Goal: Information Seeking & Learning: Understand process/instructions

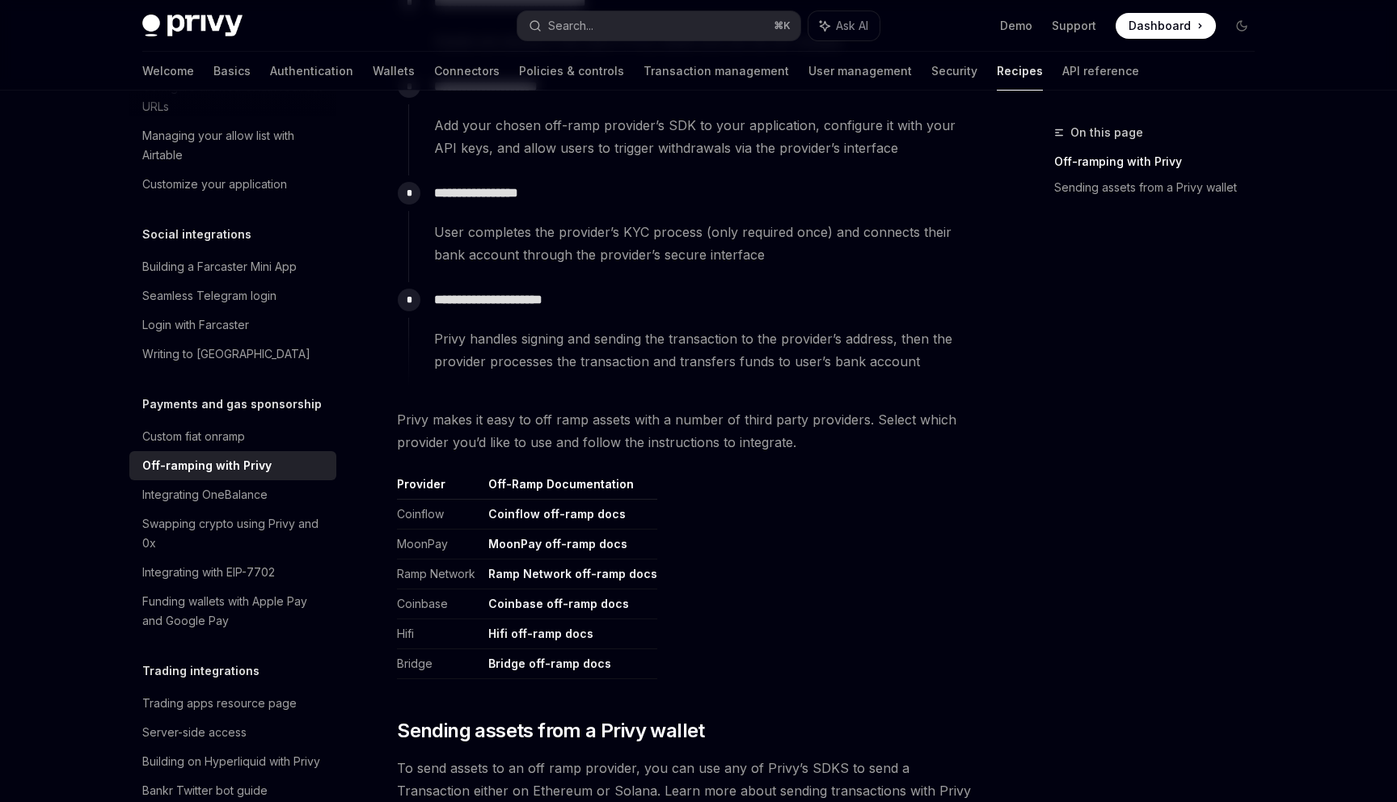
scroll to position [604, 0]
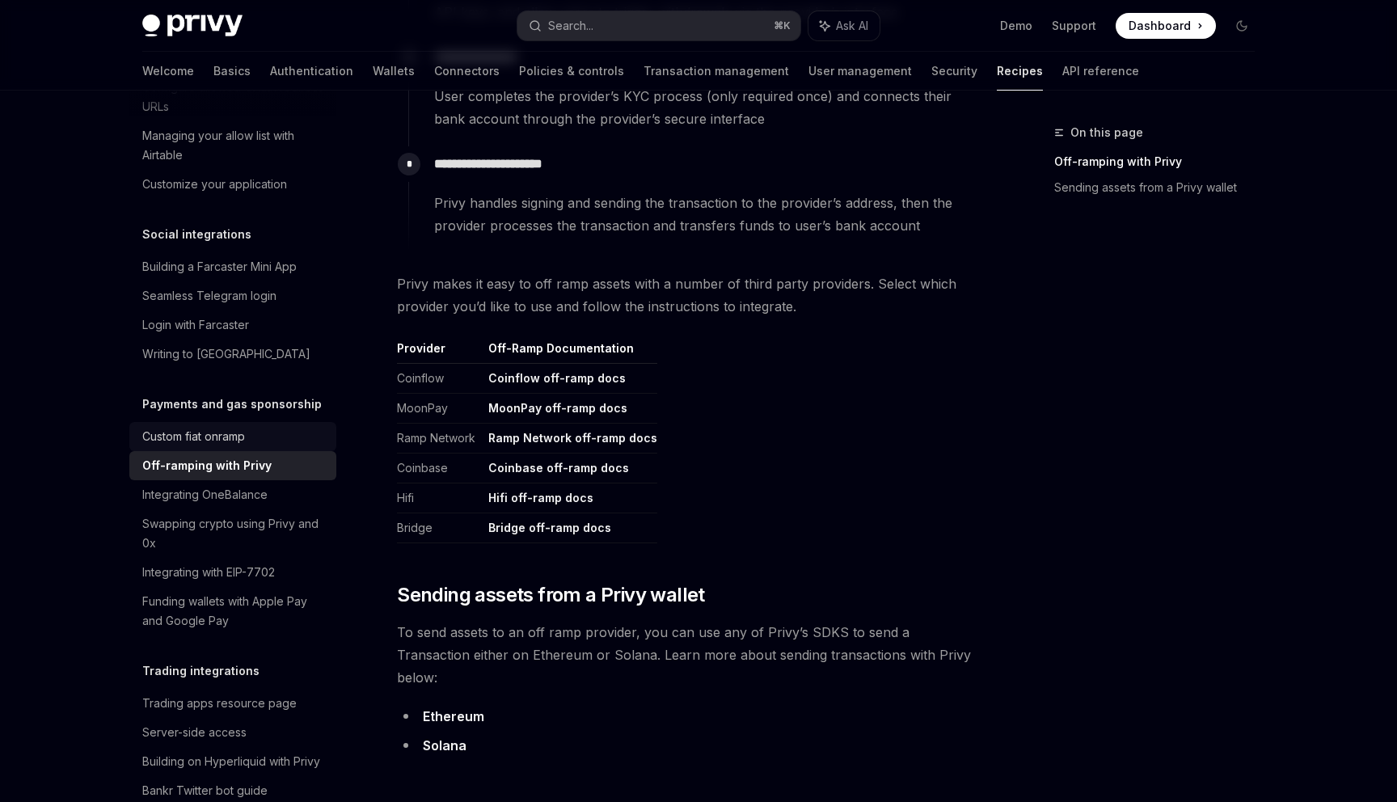
click at [192, 427] on div "Custom fiat onramp" at bounding box center [193, 436] width 103 height 19
type textarea "*"
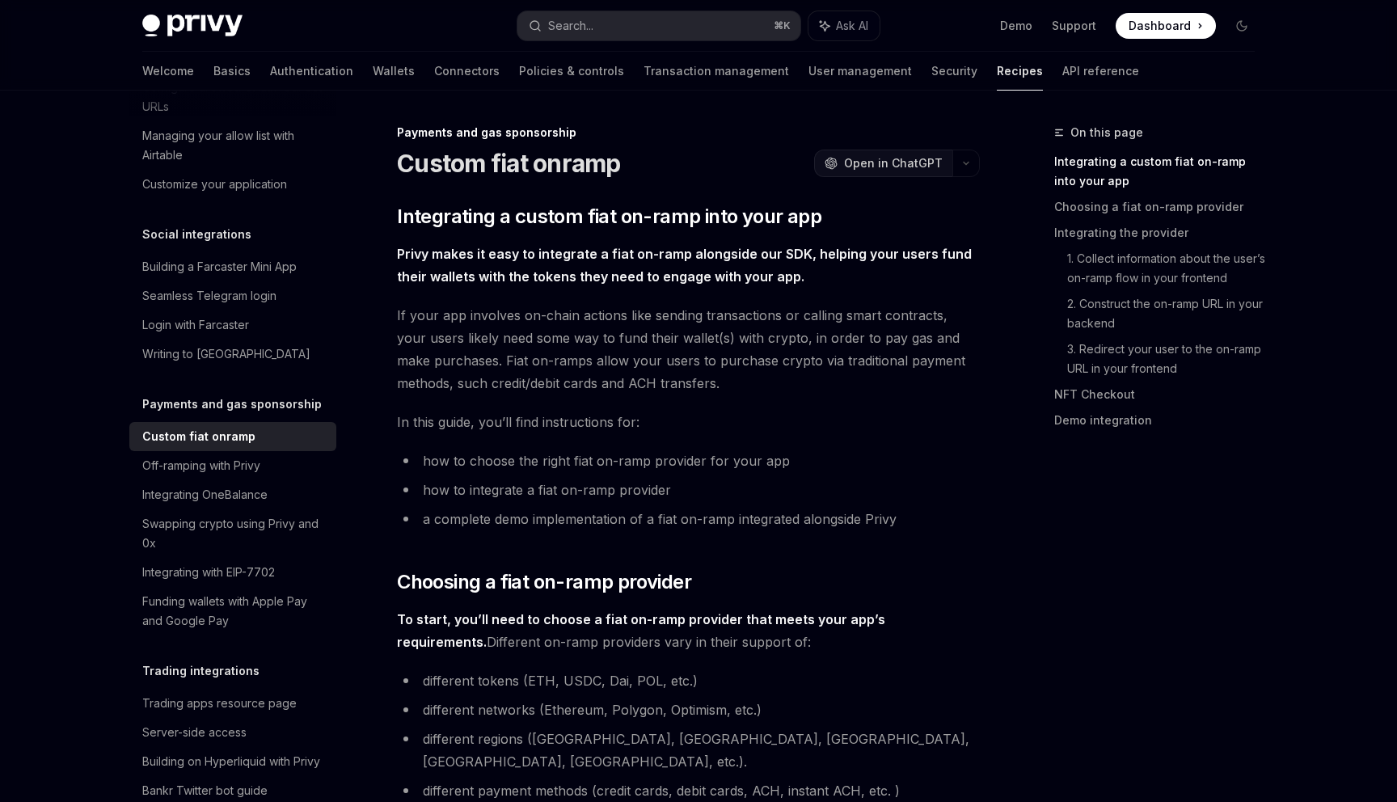
click at [872, 150] on button "OpenAI Open in ChatGPT" at bounding box center [883, 163] width 138 height 27
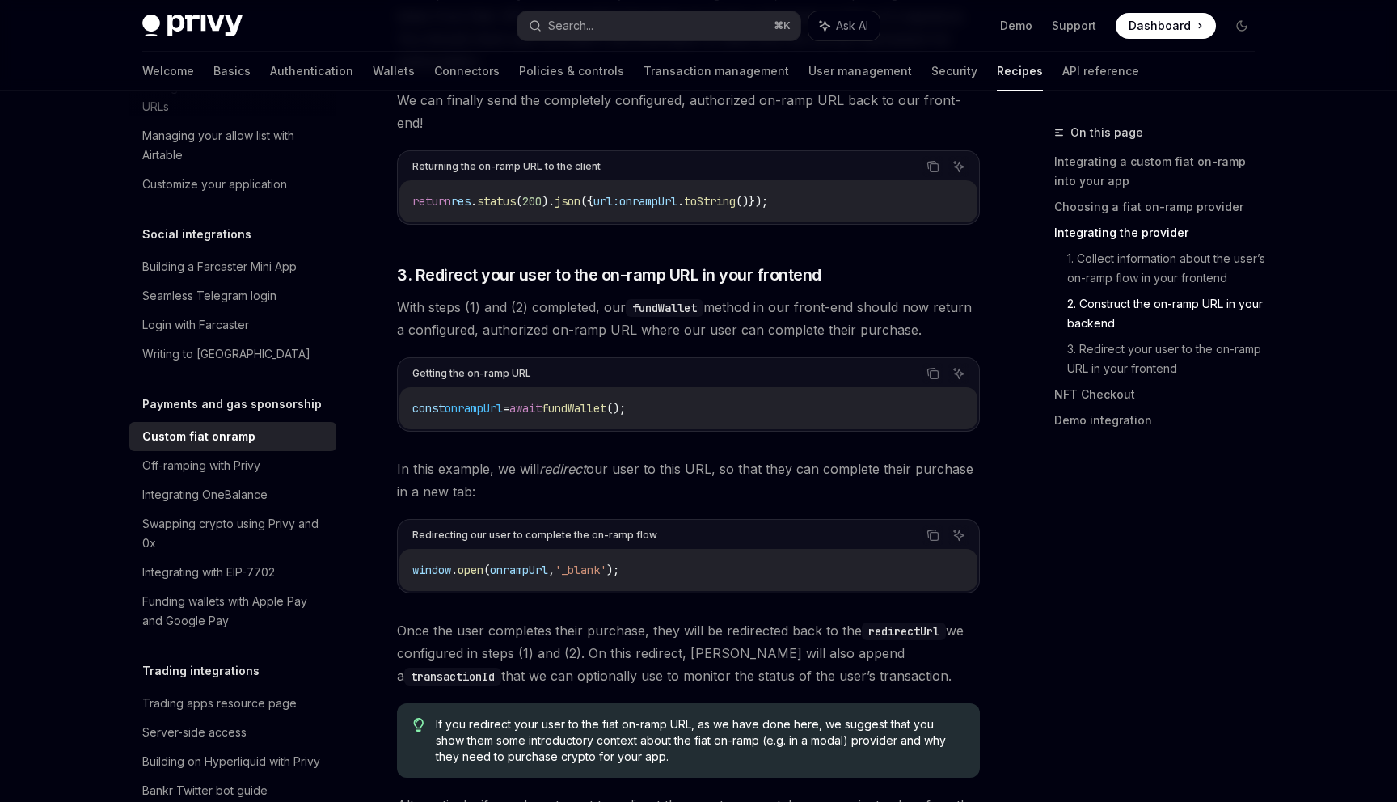
drag, startPoint x: 397, startPoint y: 124, endPoint x: 957, endPoint y: 799, distance: 877.4
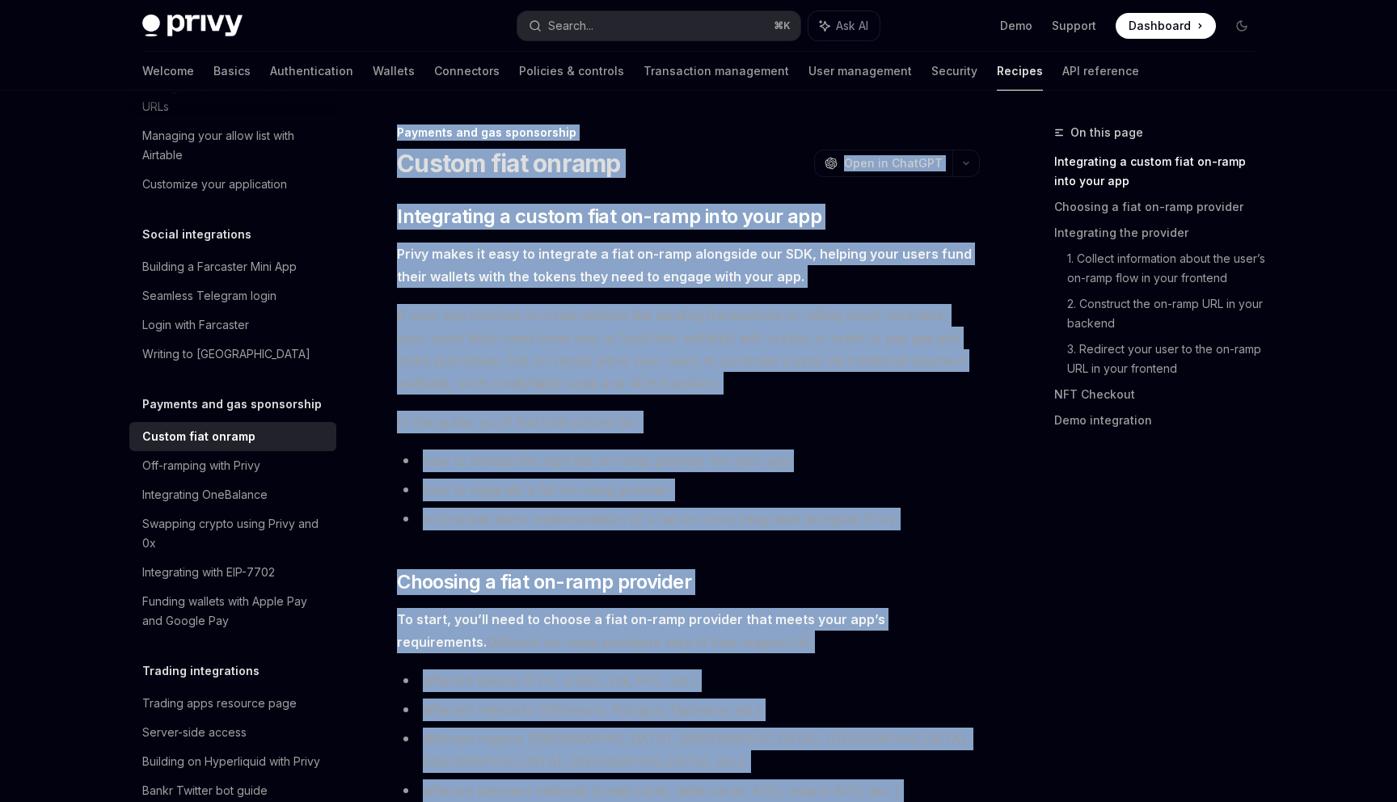
drag, startPoint x: 910, startPoint y: 577, endPoint x: 396, endPoint y: 135, distance: 678.3
copy div "Payments and gas sponsorship Custom fiat onramp OpenAI Open in ChatGPT OpenAI O…"
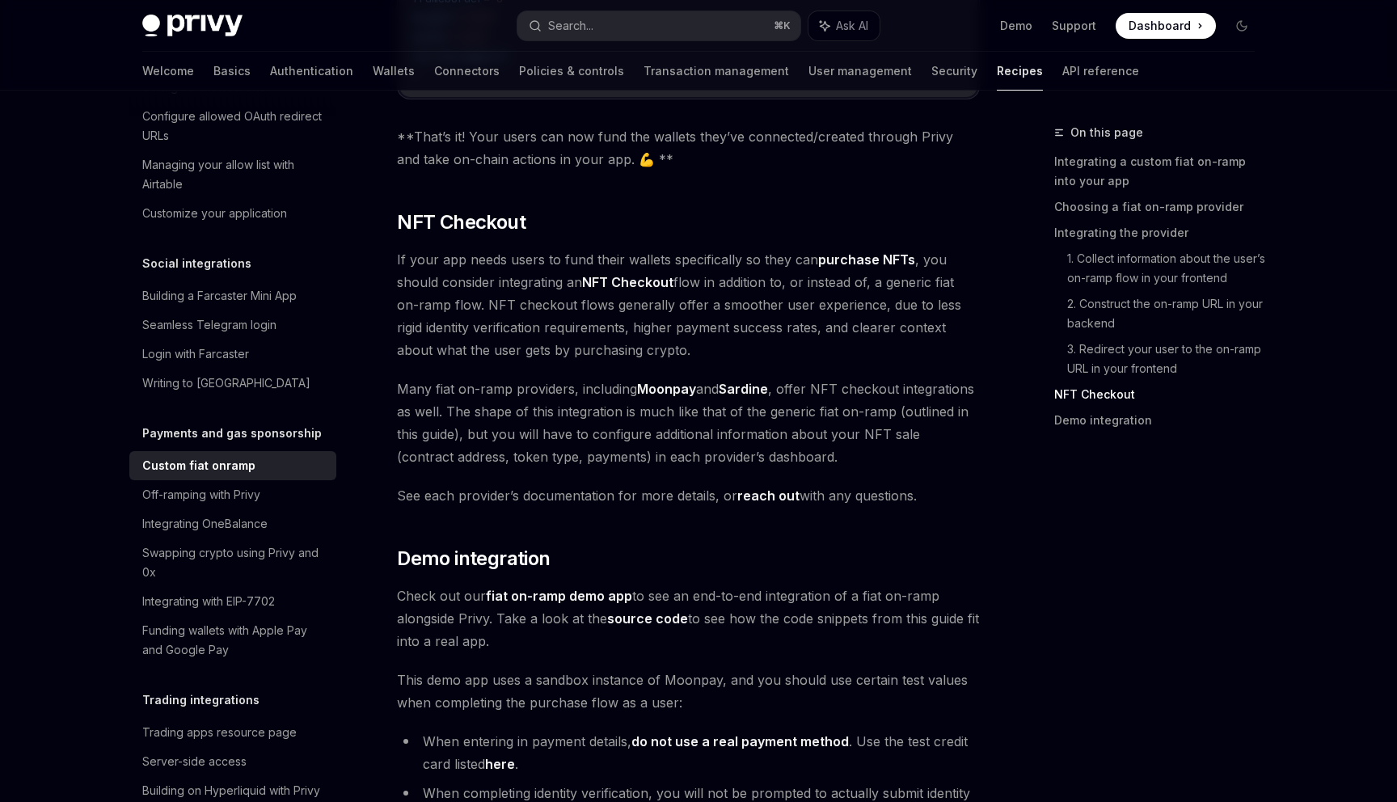
scroll to position [5726, 0]
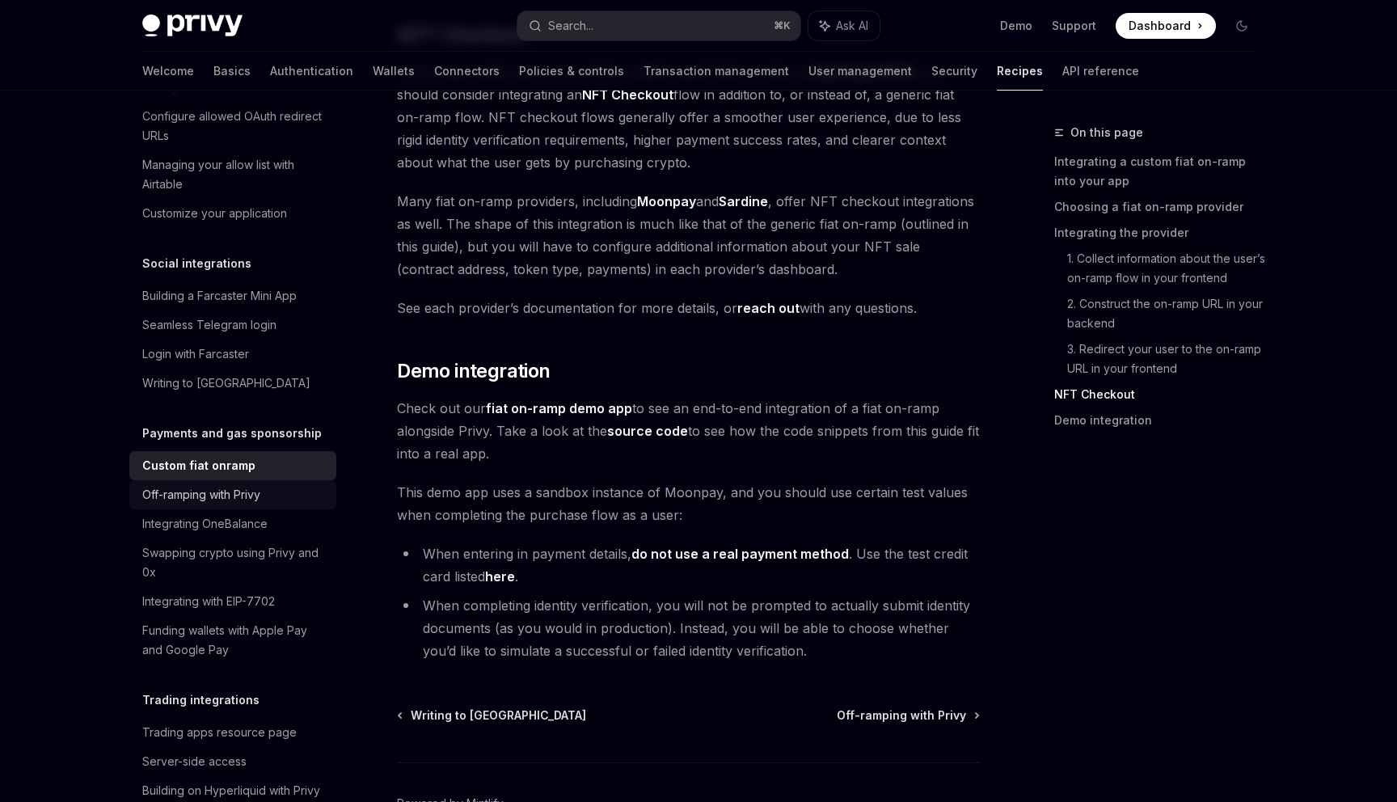
click at [234, 485] on div "Off-ramping with Privy" at bounding box center [201, 494] width 118 height 19
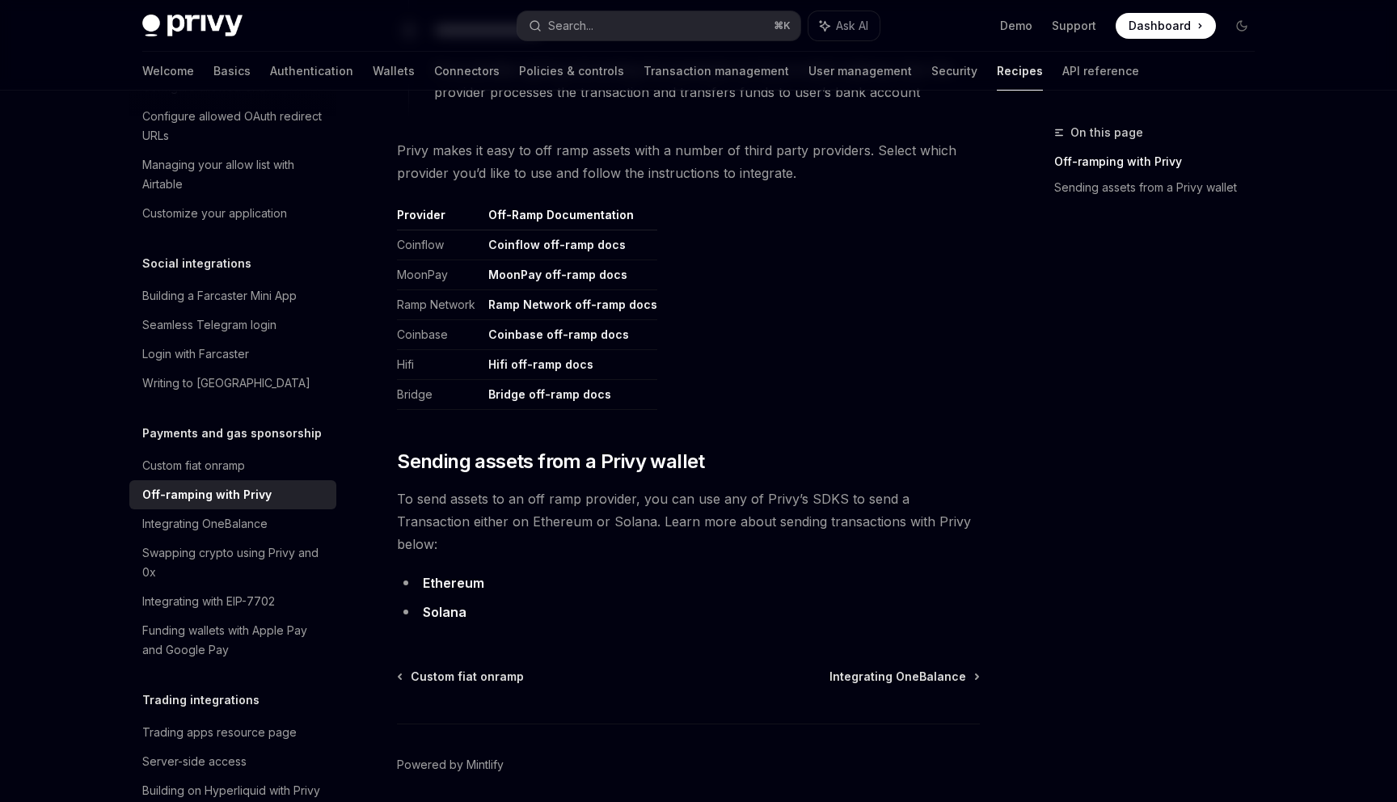
scroll to position [735, 0]
type textarea "*"
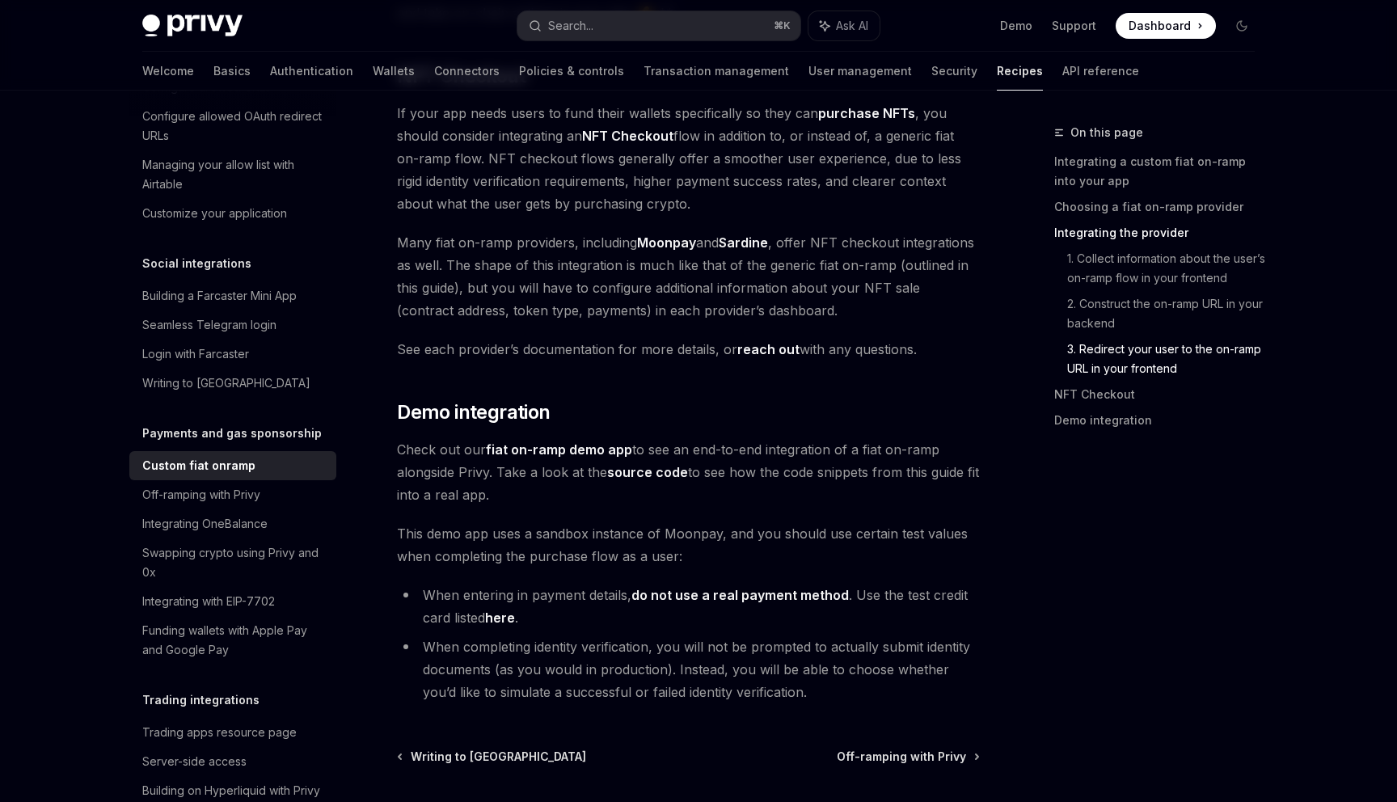
scroll to position [5726, 0]
